Goal: Task Accomplishment & Management: Manage account settings

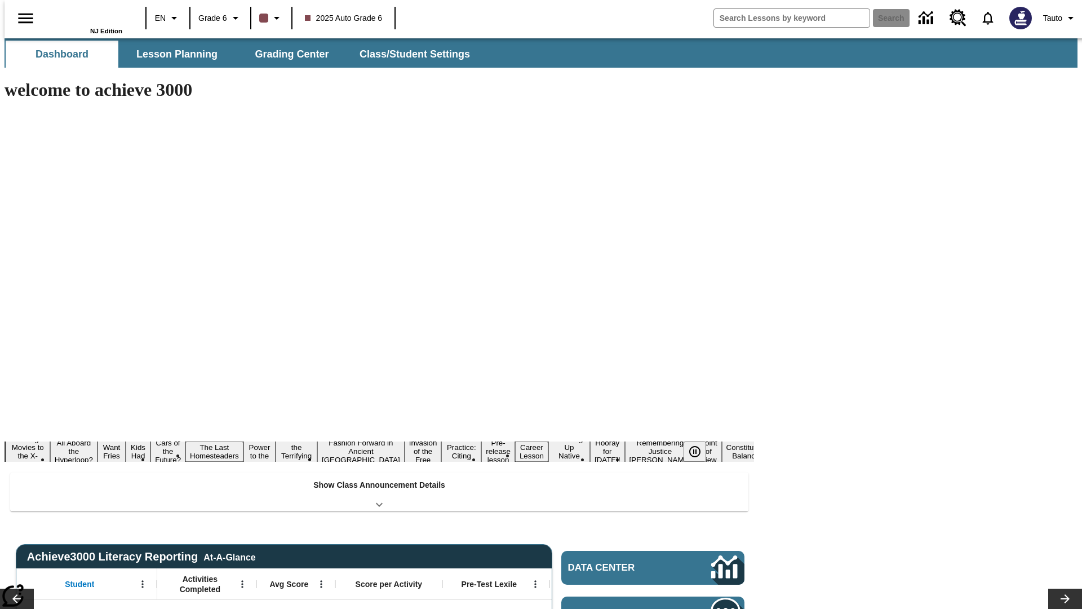
type input "-1"
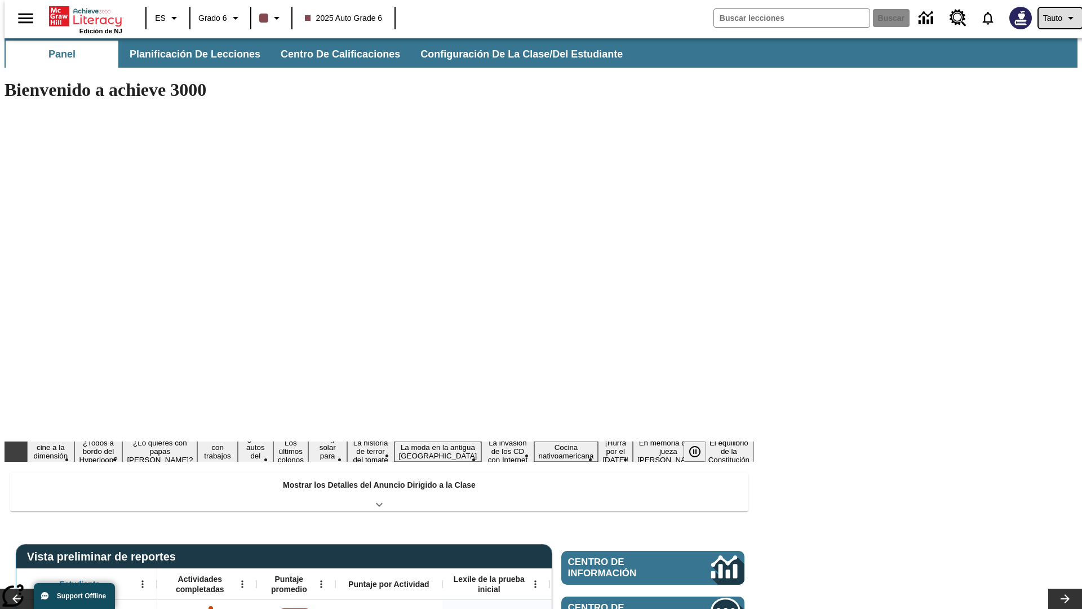
click at [1054, 18] on span "Tauto" at bounding box center [1052, 18] width 19 height 12
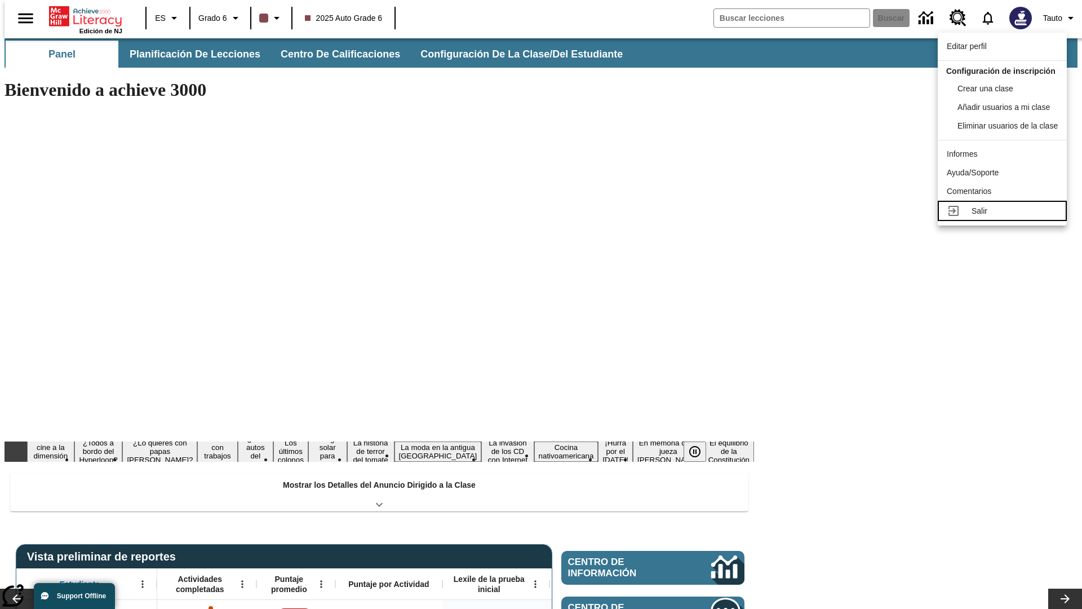
click at [1005, 217] on div "Salir" at bounding box center [1014, 211] width 86 height 12
